Goal: Task Accomplishment & Management: Use online tool/utility

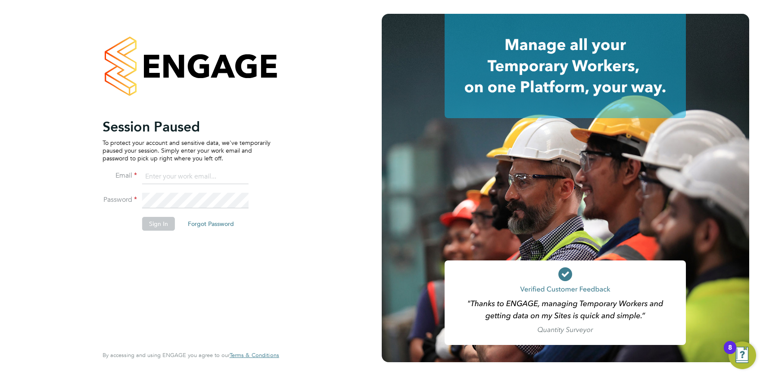
click at [188, 177] on input at bounding box center [195, 177] width 106 height 16
type input "info@cbwstaffingsolutions.com"
click at [164, 220] on button "Sign In" at bounding box center [158, 224] width 33 height 14
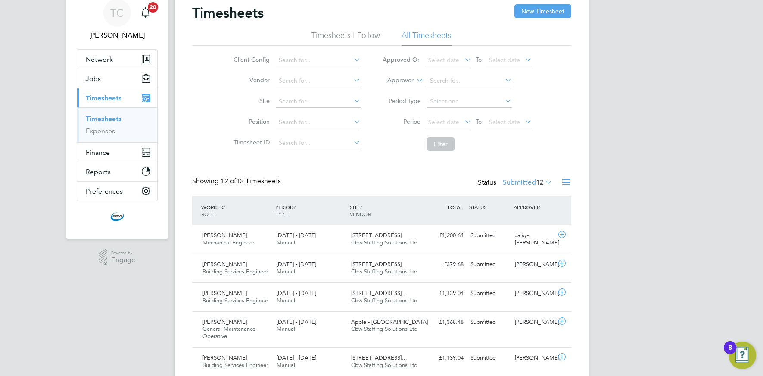
click at [98, 116] on link "Timesheets" at bounding box center [104, 119] width 36 height 8
